Goal: Transaction & Acquisition: Download file/media

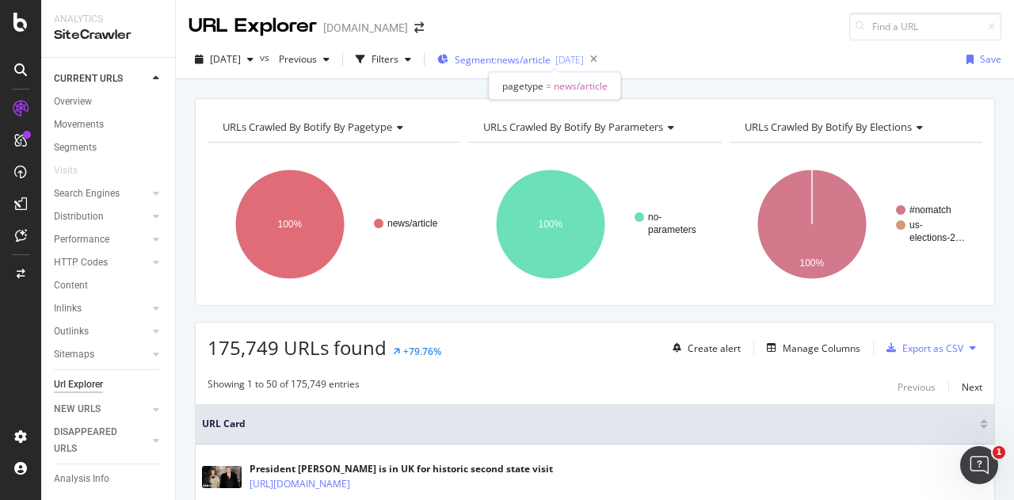
click at [584, 58] on div "[DATE]" at bounding box center [569, 59] width 29 height 13
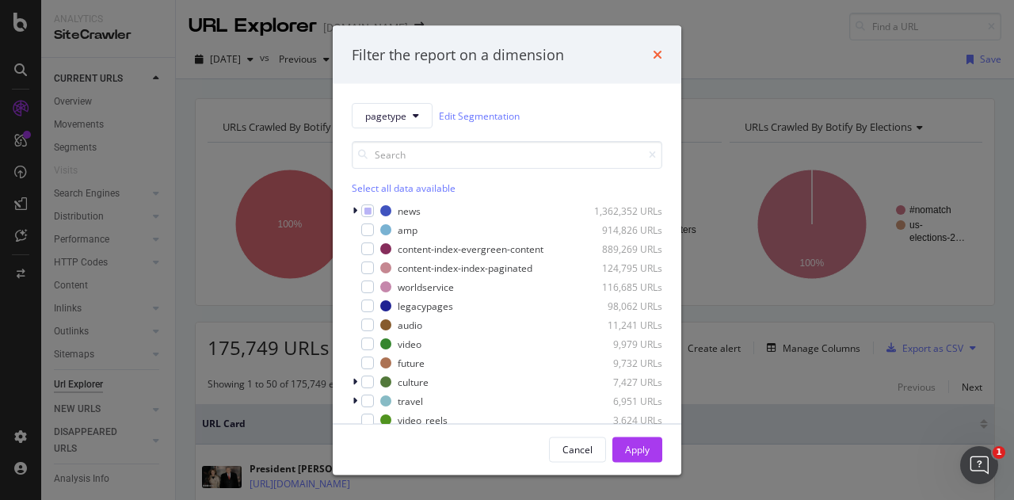
click at [654, 55] on icon "times" at bounding box center [658, 54] width 10 height 13
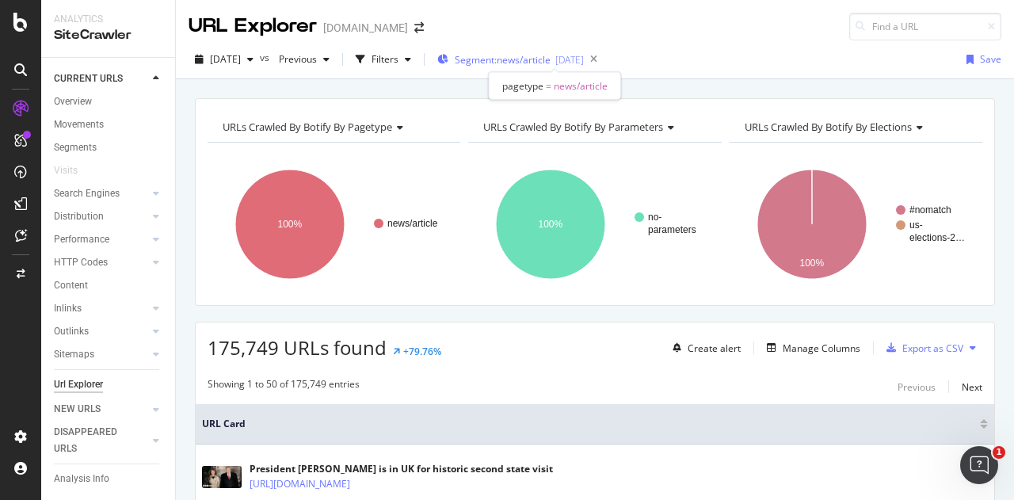
click at [543, 59] on span "Segment: news/article" at bounding box center [503, 59] width 96 height 13
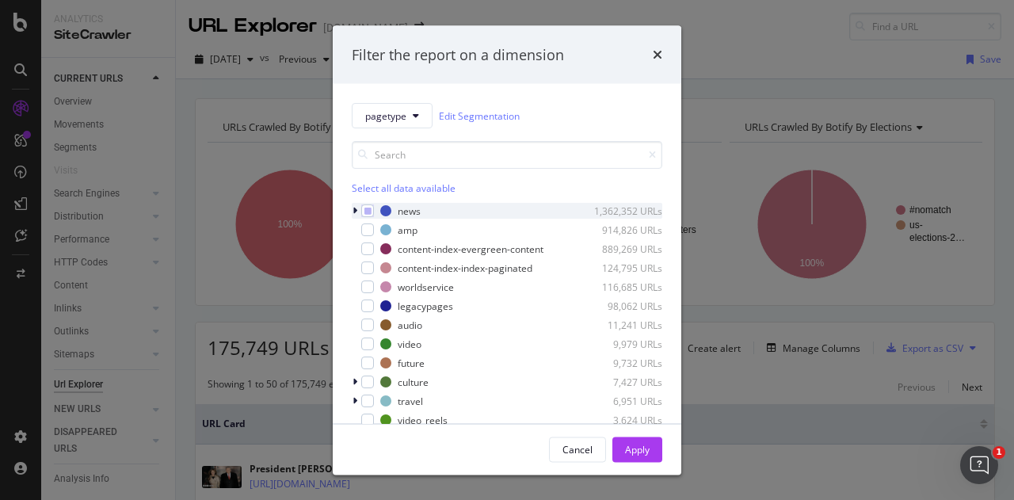
click at [355, 210] on icon "modal" at bounding box center [355, 211] width 5 height 10
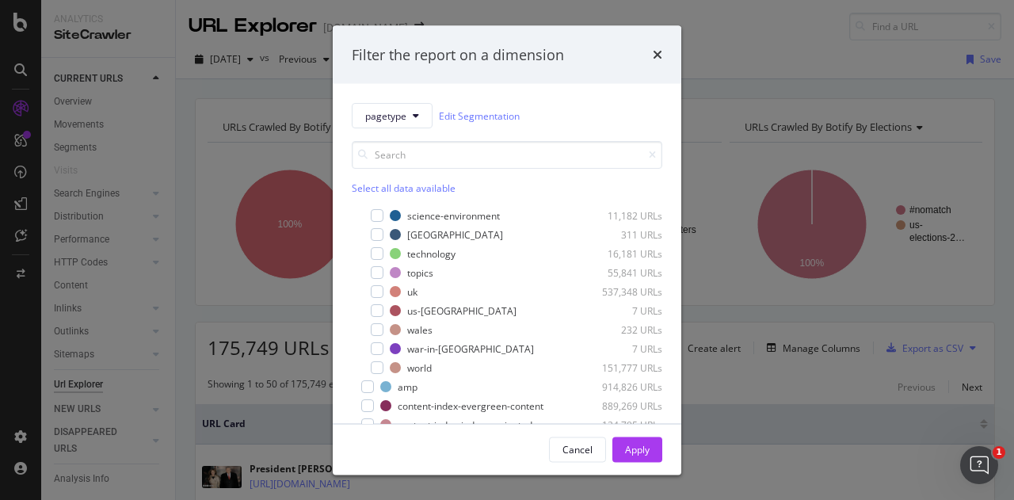
scroll to position [200, 0]
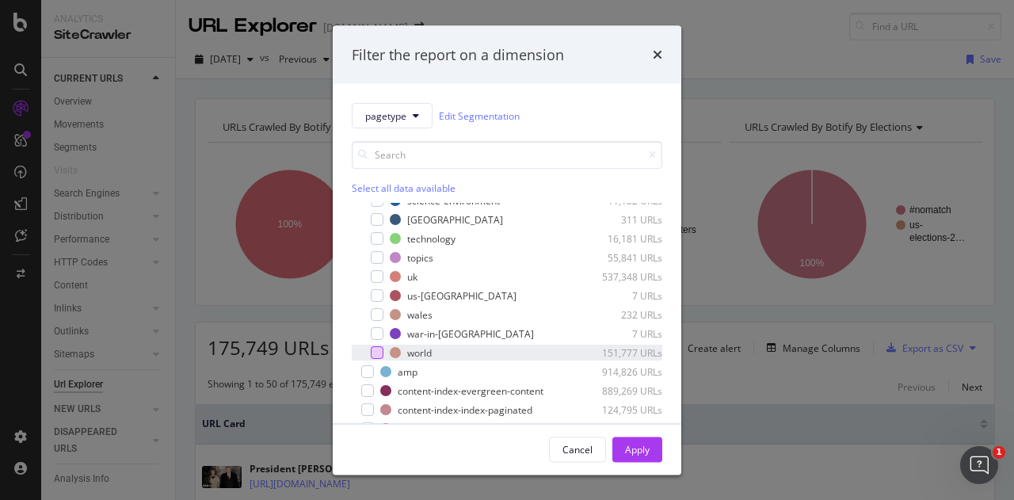
click at [377, 350] on div "modal" at bounding box center [377, 352] width 13 height 13
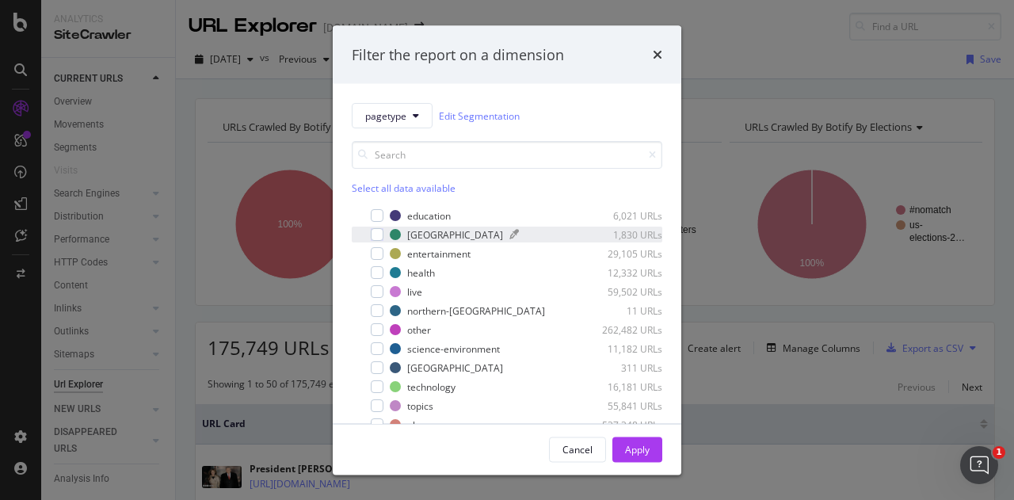
scroll to position [0, 0]
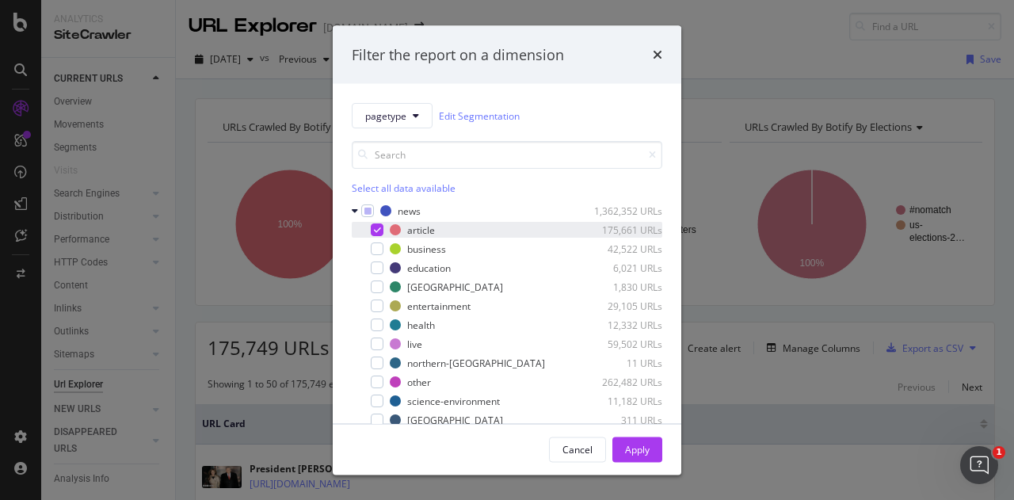
click at [376, 227] on icon "modal" at bounding box center [377, 230] width 7 height 8
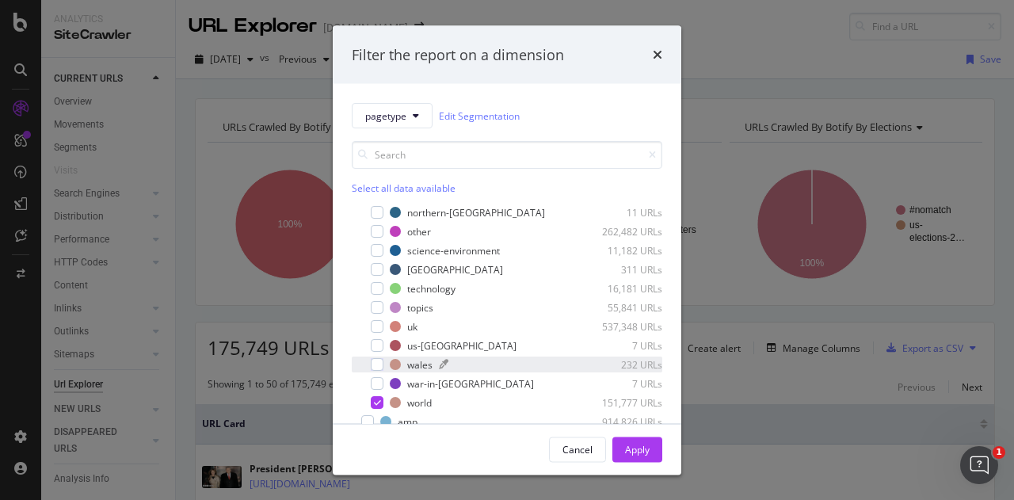
scroll to position [238, 0]
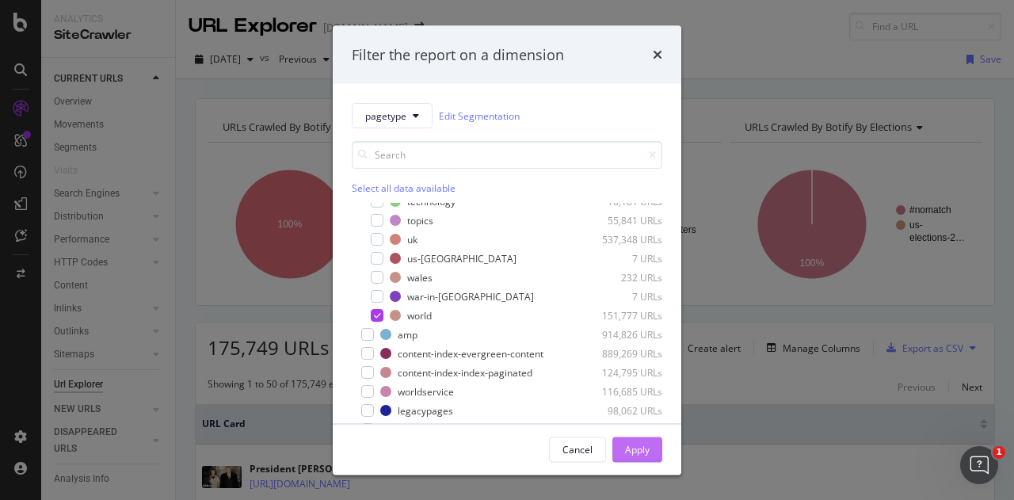
click at [625, 451] on button "Apply" at bounding box center [637, 449] width 50 height 25
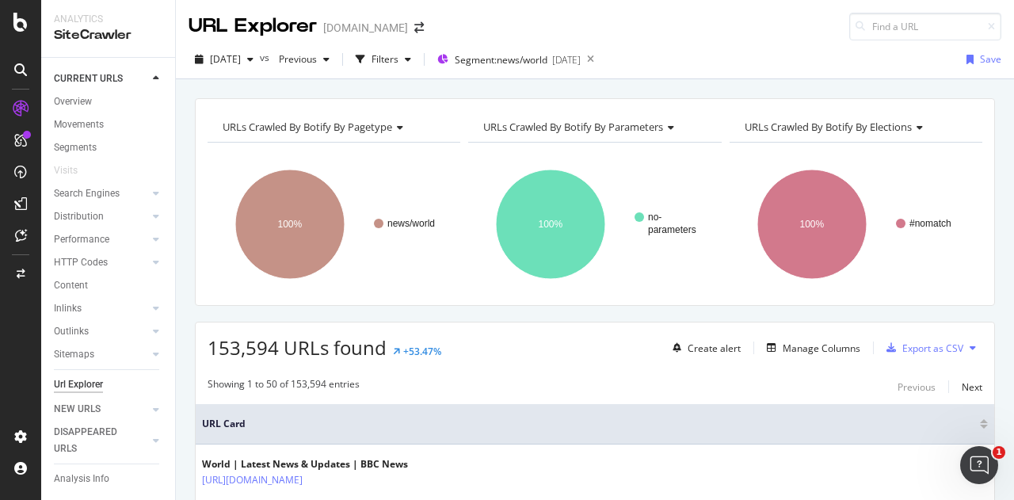
drag, startPoint x: 991, startPoint y: 231, endPoint x: 806, endPoint y: 74, distance: 242.8
click at [806, 74] on div "[DATE] vs Previous Filters Segment: news/world [DATE] Save" at bounding box center [595, 63] width 838 height 32
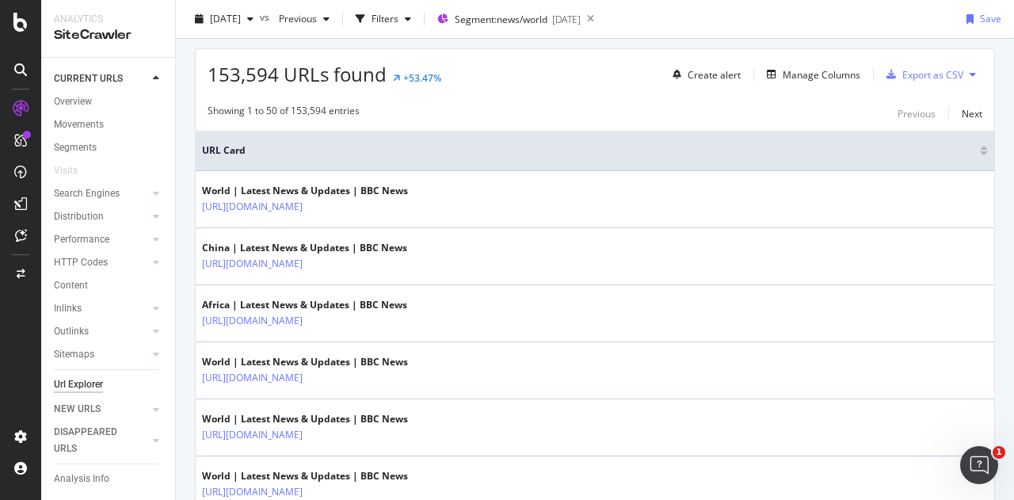
scroll to position [269, 0]
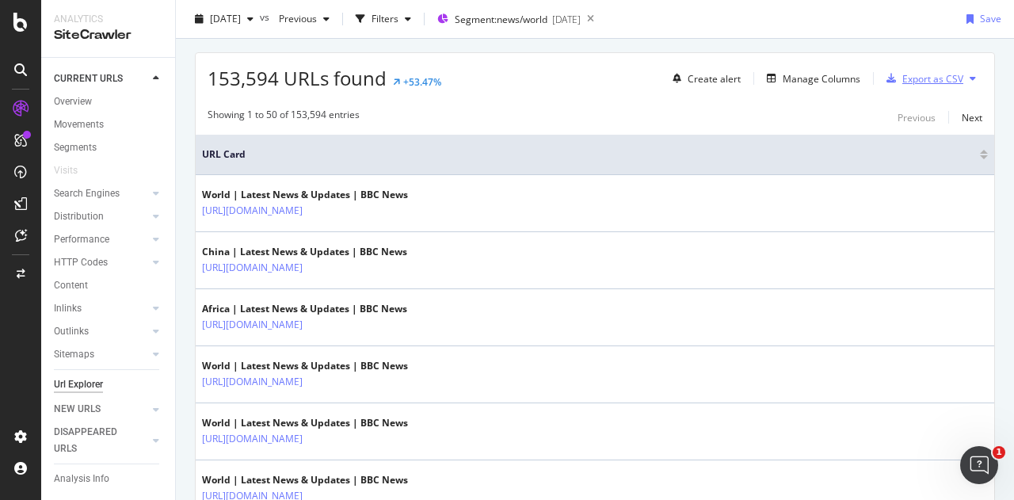
click at [933, 78] on div "Export as CSV" at bounding box center [932, 78] width 61 height 13
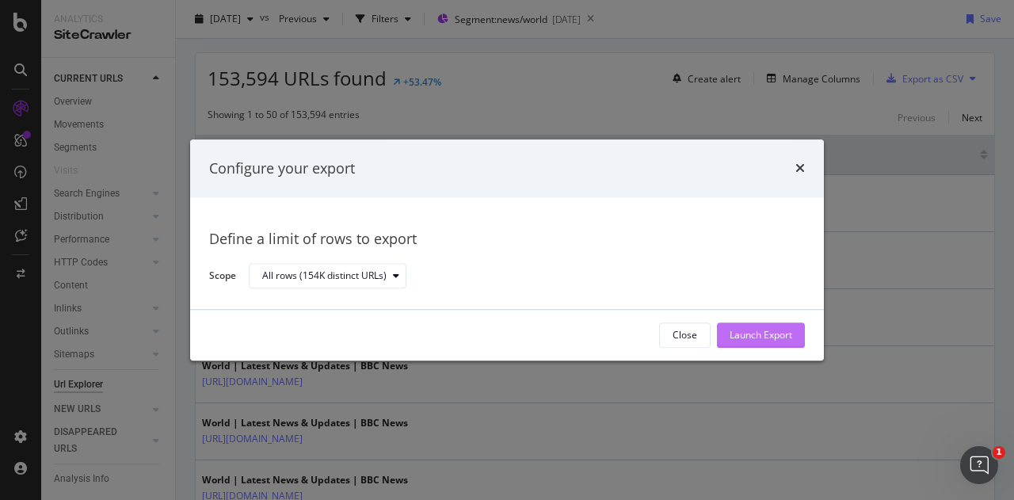
click at [777, 339] on div "Launch Export" at bounding box center [761, 335] width 63 height 13
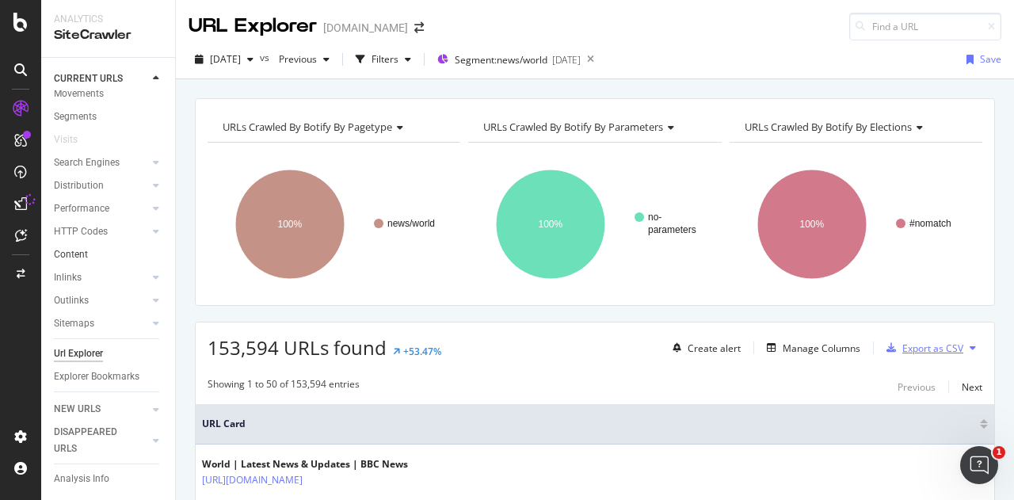
scroll to position [48, 0]
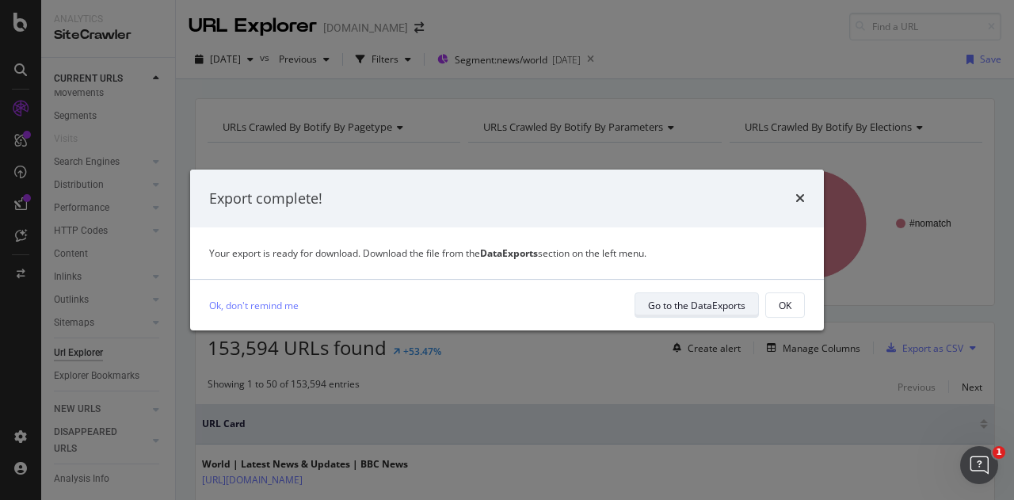
click at [710, 311] on div "Go to the DataExports" at bounding box center [696, 305] width 97 height 13
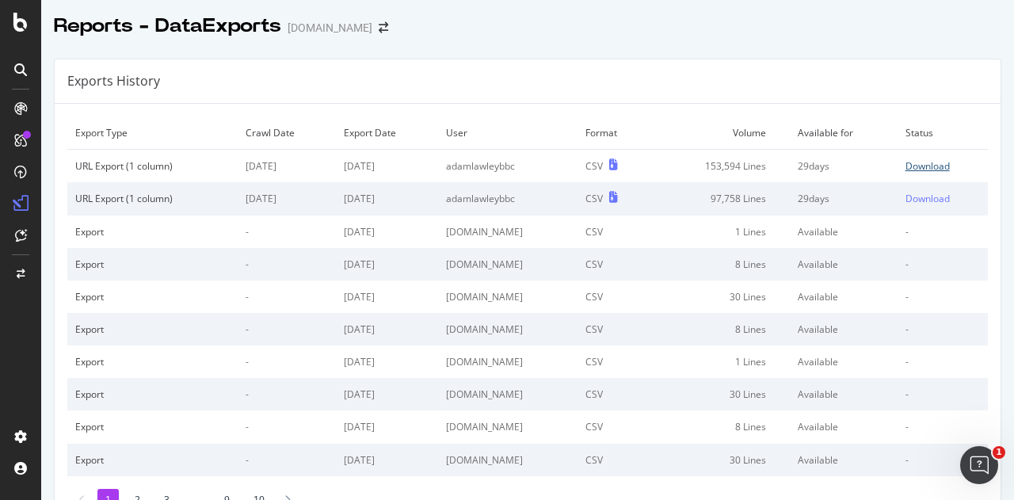
click at [929, 166] on div "Download" at bounding box center [928, 165] width 44 height 13
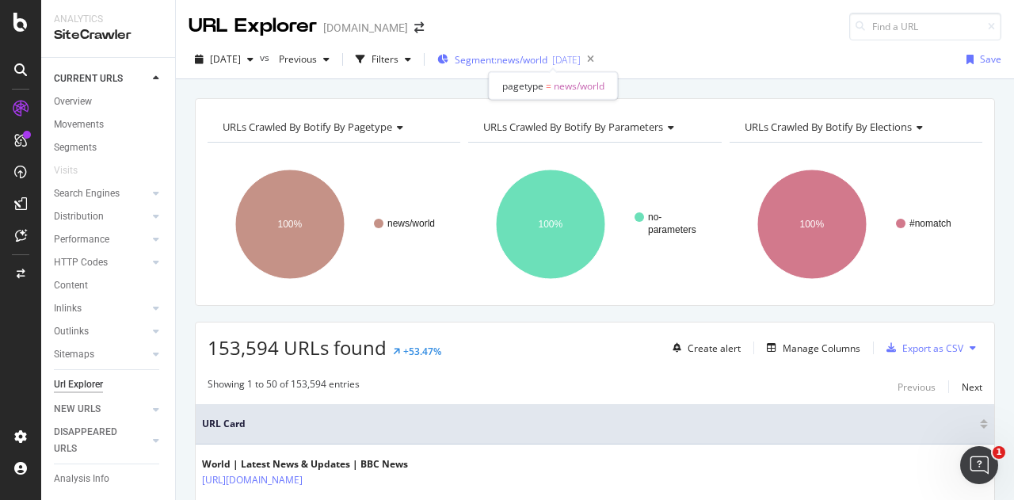
click at [581, 56] on div "[DATE]" at bounding box center [566, 59] width 29 height 13
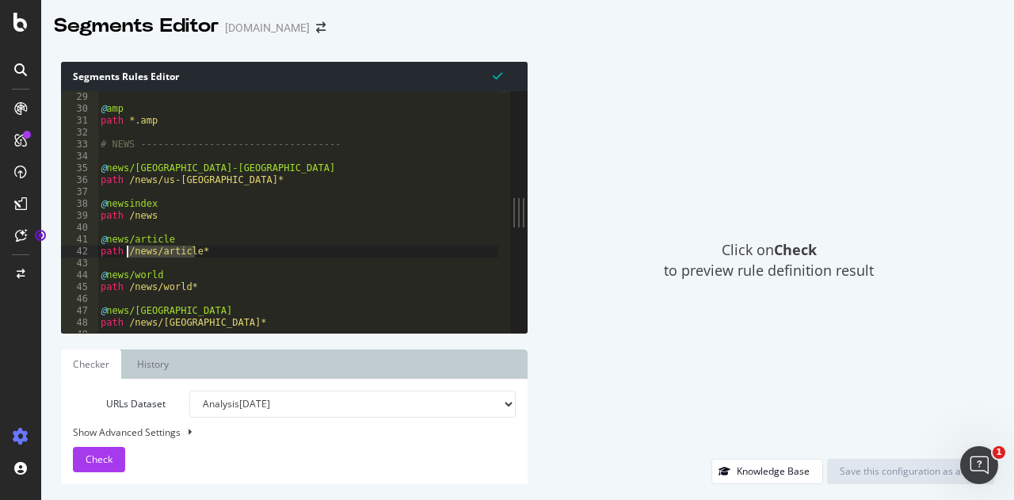
scroll to position [333, 0]
click at [299, 226] on div "@ amp path *.amp # NEWS ----------------------------------- @ news/us-[GEOGRAPH…" at bounding box center [340, 218] width 487 height 254
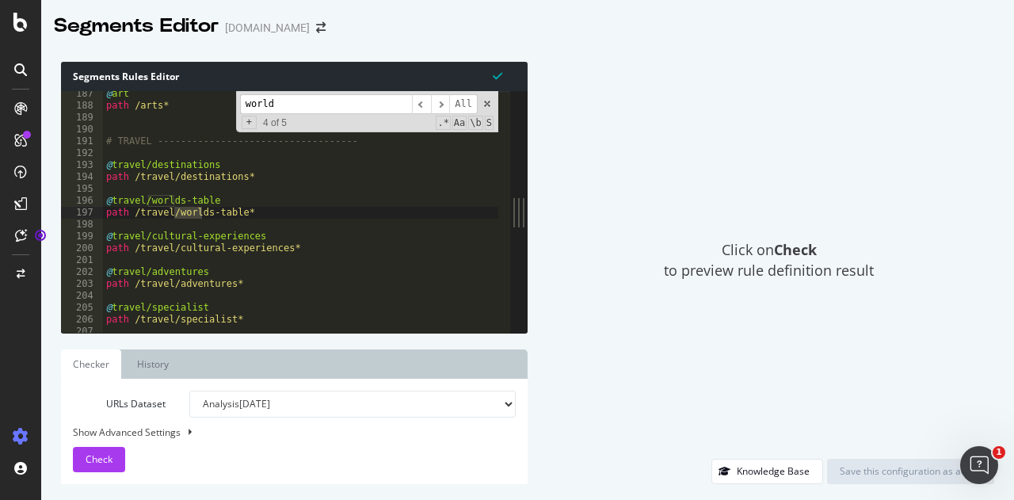
scroll to position [4566, 0]
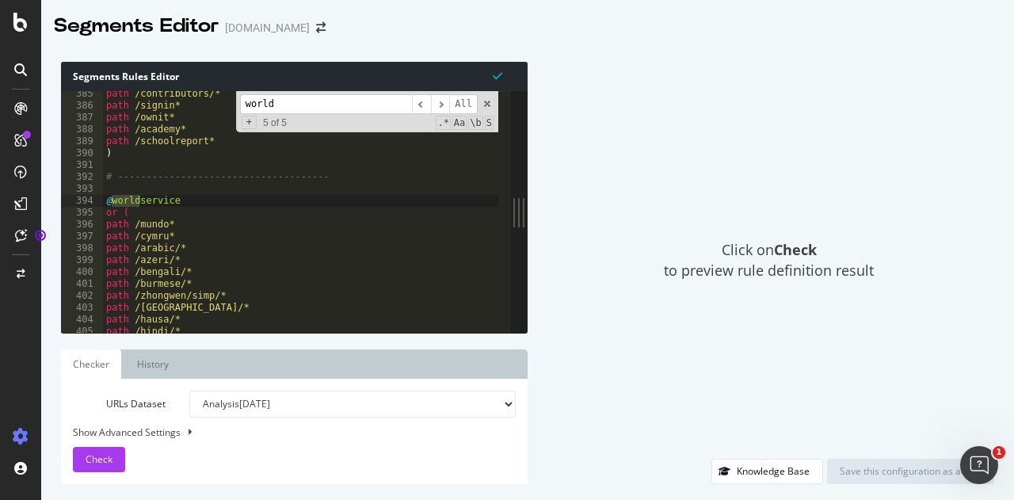
type input "world"
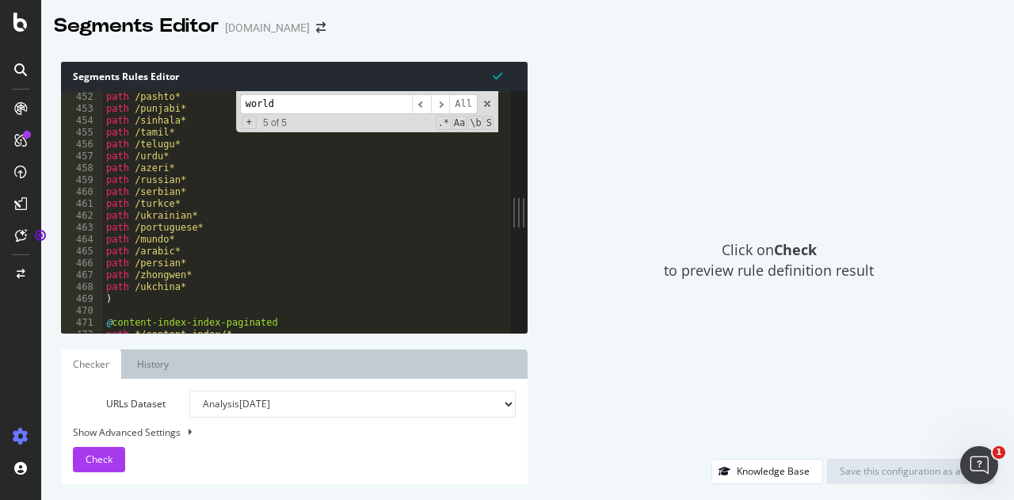
scroll to position [5390, 0]
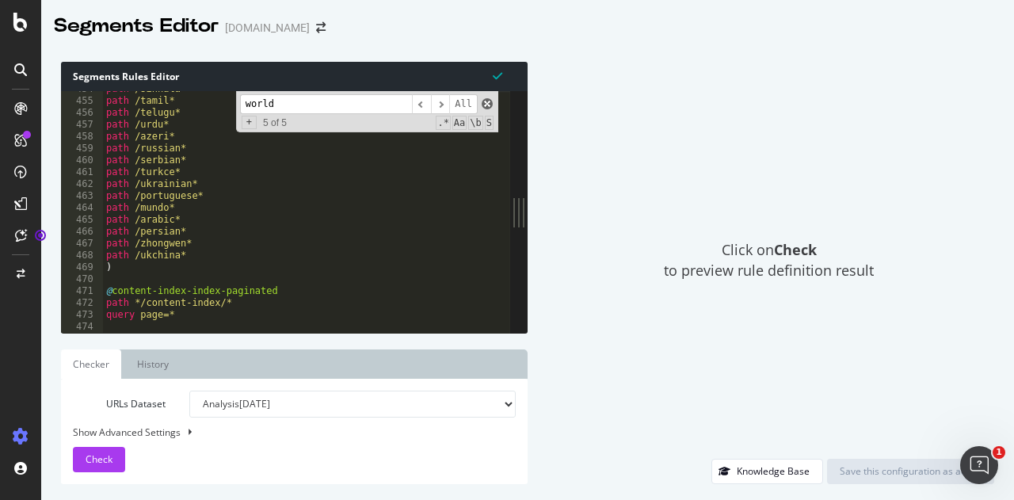
click at [486, 106] on span at bounding box center [487, 103] width 11 height 11
type textarea "@worldservice"
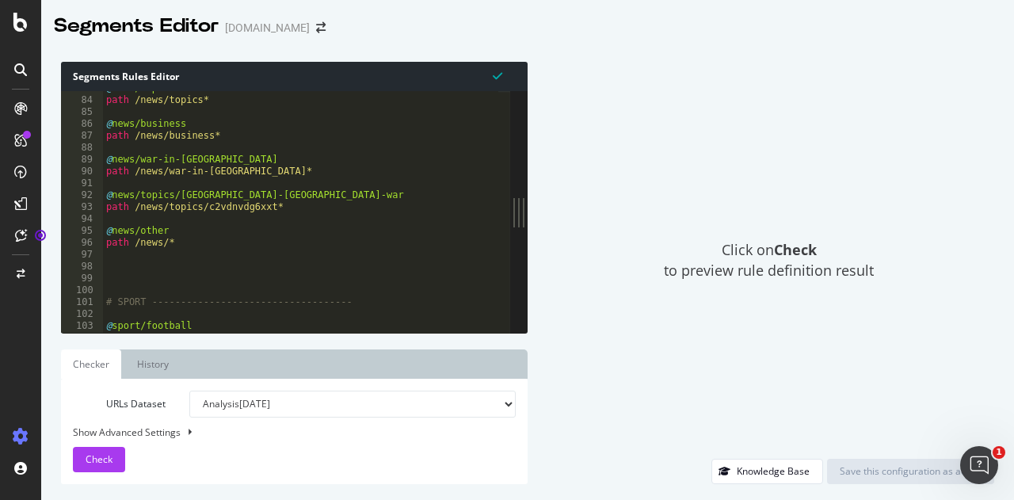
scroll to position [273, 0]
